Goal: Navigation & Orientation: Find specific page/section

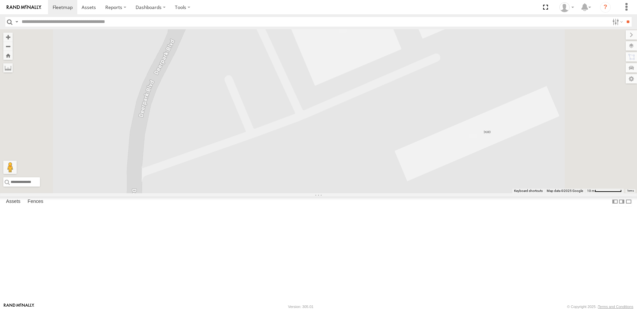
click at [0, 0] on div "All Assets" at bounding box center [0, 0] width 0 height 0
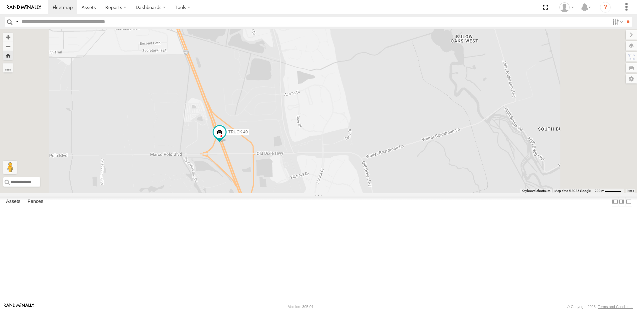
click at [0, 0] on div "Truck 55 All Assets" at bounding box center [0, 0] width 0 height 0
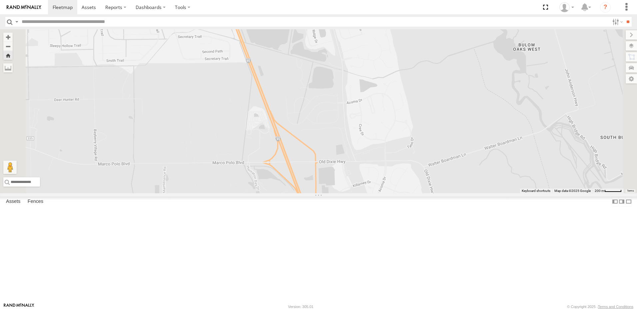
drag, startPoint x: 227, startPoint y: 191, endPoint x: 247, endPoint y: 106, distance: 87.6
click at [244, 121] on div "Truck 55" at bounding box center [318, 111] width 637 height 164
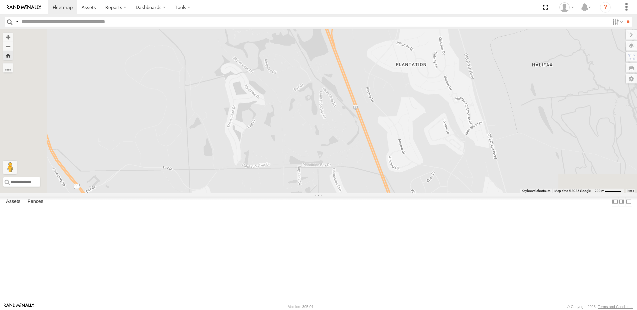
drag, startPoint x: 251, startPoint y: 145, endPoint x: 215, endPoint y: 77, distance: 76.9
click at [235, 105] on div "Truck 55" at bounding box center [318, 111] width 637 height 164
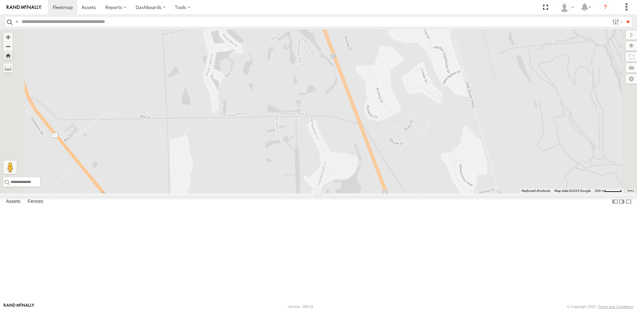
drag, startPoint x: 234, startPoint y: 156, endPoint x: 227, endPoint y: 71, distance: 84.9
click at [235, 84] on div "Truck 55" at bounding box center [318, 111] width 637 height 164
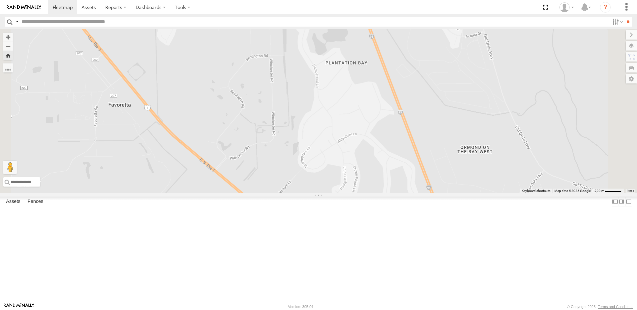
drag, startPoint x: 238, startPoint y: 103, endPoint x: 183, endPoint y: 34, distance: 88.2
click at [194, 38] on div "Truck 55" at bounding box center [318, 111] width 637 height 164
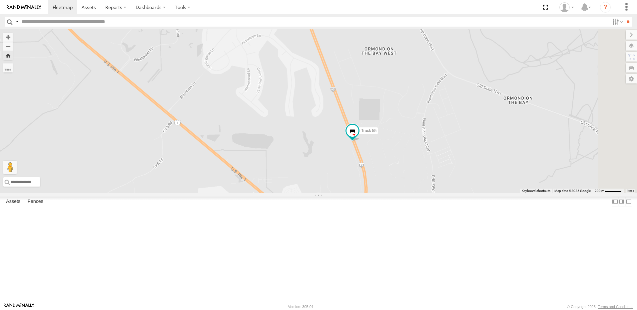
drag, startPoint x: 201, startPoint y: 39, endPoint x: 192, endPoint y: 70, distance: 32.7
click at [179, 112] on body at bounding box center [318, 155] width 637 height 310
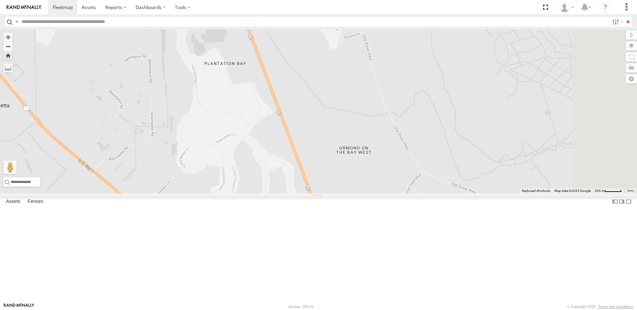
drag, startPoint x: 292, startPoint y: 73, endPoint x: 241, endPoint y: 48, distance: 56.9
click at [249, 70] on div "Truck 55" at bounding box center [318, 111] width 637 height 164
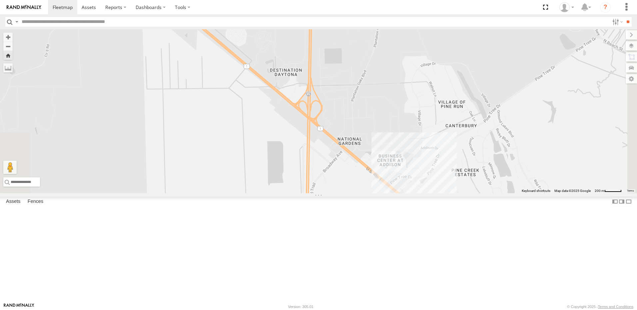
drag, startPoint x: 237, startPoint y: 52, endPoint x: 239, endPoint y: 121, distance: 68.3
click at [240, 119] on div "Truck 55" at bounding box center [318, 111] width 637 height 164
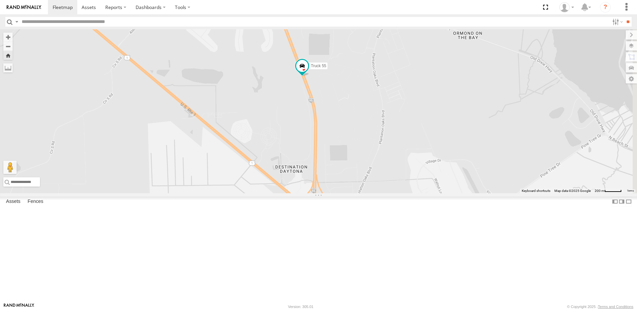
drag, startPoint x: 241, startPoint y: 65, endPoint x: 244, endPoint y: 80, distance: 15.4
click at [244, 90] on div "Truck 55" at bounding box center [318, 111] width 637 height 164
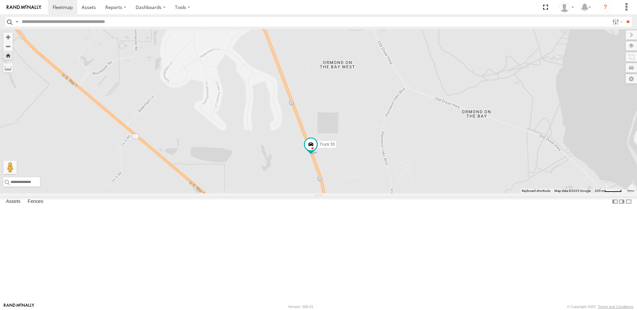
drag, startPoint x: 237, startPoint y: 60, endPoint x: 238, endPoint y: 51, distance: 8.4
click at [238, 63] on div "Truck 55" at bounding box center [318, 111] width 637 height 164
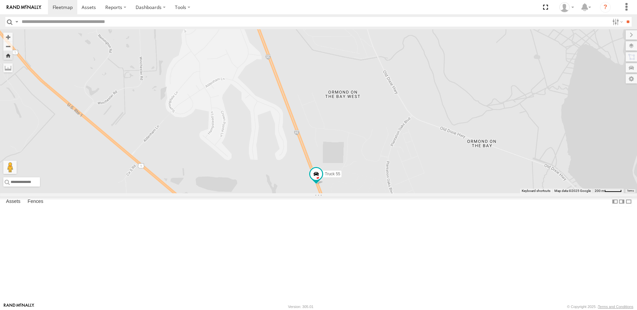
click at [236, 71] on div "Truck 55" at bounding box center [318, 111] width 637 height 164
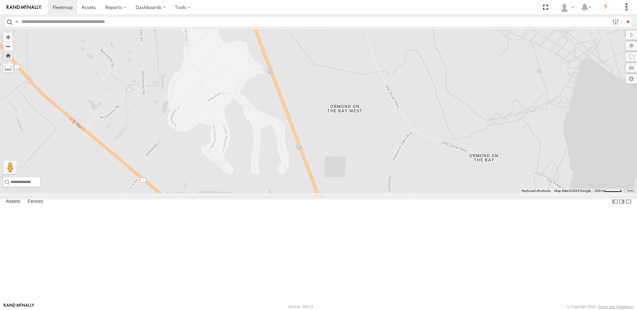
drag, startPoint x: 281, startPoint y: 147, endPoint x: 257, endPoint y: 90, distance: 62.5
click at [261, 98] on div "Truck 55" at bounding box center [318, 111] width 637 height 164
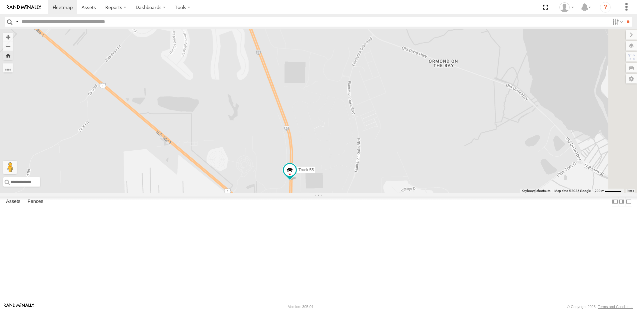
drag, startPoint x: 259, startPoint y: 100, endPoint x: 240, endPoint y: 54, distance: 49.4
click at [240, 62] on div "Truck 55" at bounding box center [318, 111] width 637 height 164
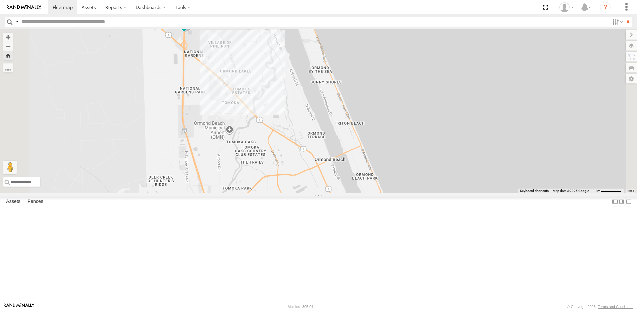
click at [0, 0] on div "TRUCK 49" at bounding box center [0, 0] width 0 height 0
